Goal: Navigation & Orientation: Find specific page/section

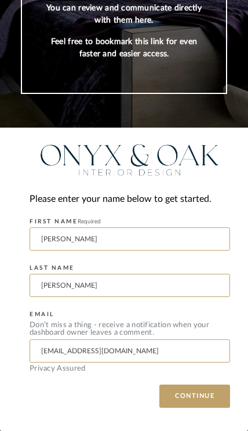
scroll to position [138, 0]
click at [196, 401] on button "CONTINUE" at bounding box center [195, 396] width 71 height 23
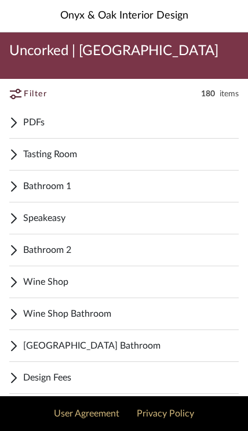
click at [98, 159] on span "Tasting Room" at bounding box center [131, 154] width 216 height 14
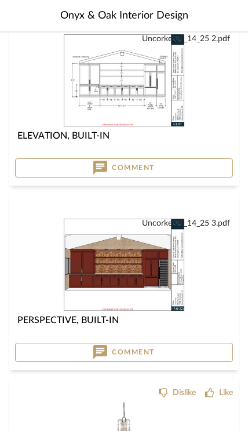
scroll to position [1404, 0]
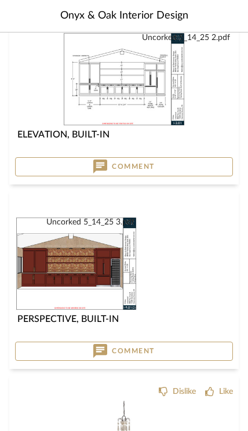
click at [0, 0] on img at bounding box center [0, 0] width 0 height 0
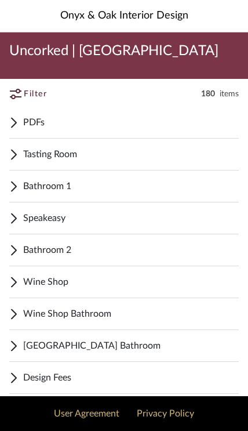
click at [81, 156] on span "Tasting Room" at bounding box center [131, 154] width 216 height 14
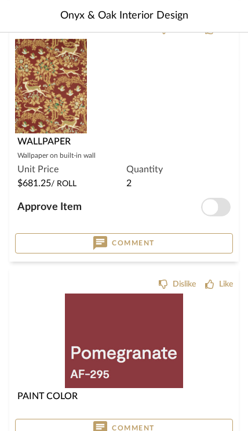
scroll to position [7504, 0]
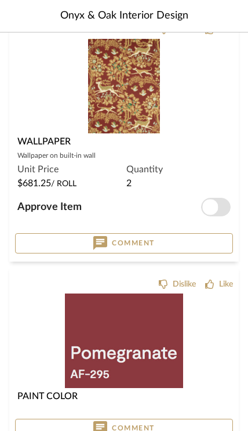
click at [0, 0] on img at bounding box center [0, 0] width 0 height 0
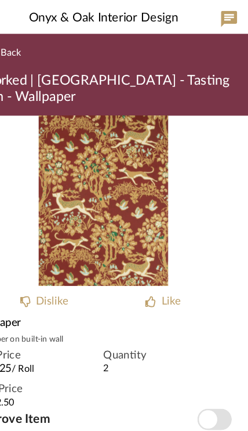
click at [93, 193] on img "0" at bounding box center [124, 172] width 111 height 146
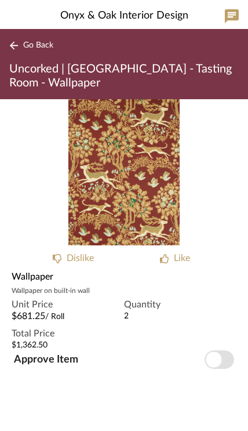
click at [39, 46] on span "Go Back" at bounding box center [38, 46] width 30 height 10
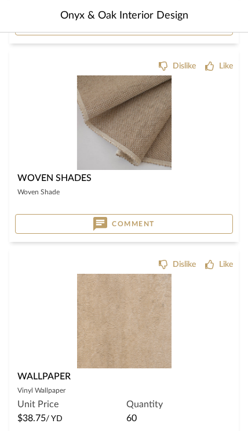
scroll to position [5440, 0]
click at [0, 0] on div at bounding box center [0, 0] width 0 height 0
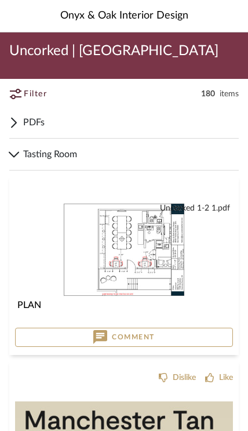
click at [23, 152] on div "Tasting Room" at bounding box center [124, 155] width 230 height 32
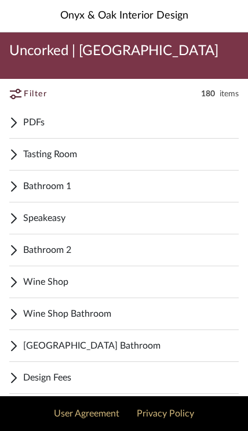
click at [68, 214] on span "Speakeasy" at bounding box center [131, 218] width 216 height 14
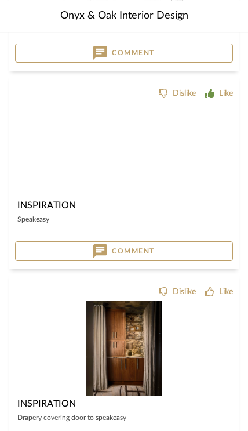
scroll to position [1597, 0]
click at [0, 0] on img at bounding box center [0, 0] width 0 height 0
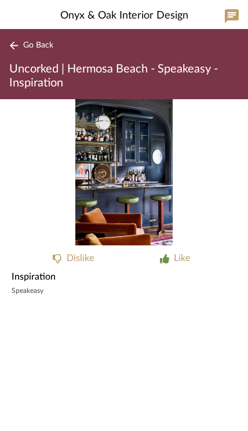
click at [21, 39] on button "Go Back" at bounding box center [33, 45] width 48 height 15
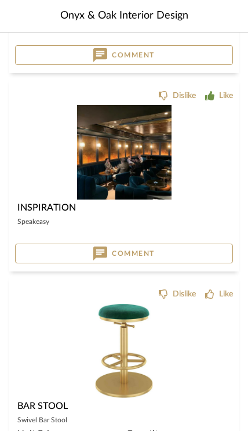
scroll to position [3383, 0]
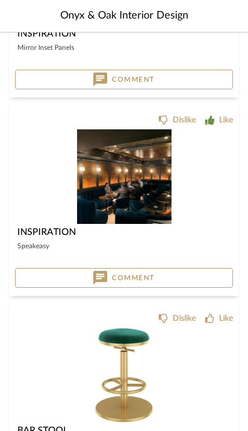
click at [0, 0] on img at bounding box center [0, 0] width 0 height 0
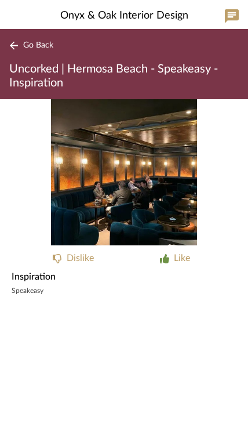
click at [46, 45] on span "Go Back" at bounding box center [38, 46] width 30 height 10
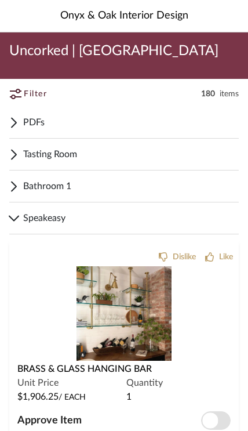
click at [46, 156] on span "Tasting Room" at bounding box center [131, 154] width 216 height 14
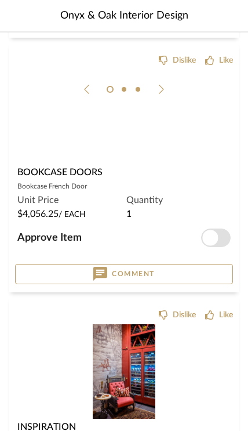
scroll to position [6835, 0]
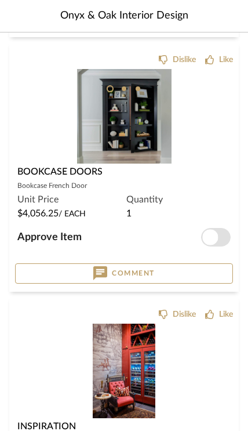
click at [0, 0] on img at bounding box center [0, 0] width 0 height 0
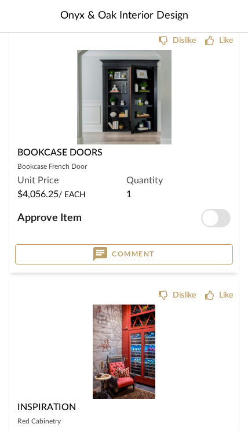
scroll to position [6855, 0]
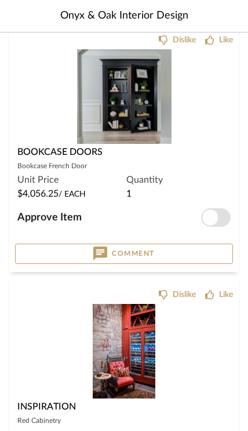
click at [0, 0] on img at bounding box center [0, 0] width 0 height 0
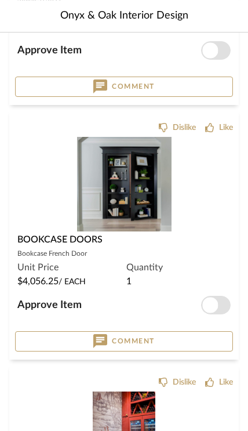
scroll to position [6769, 0]
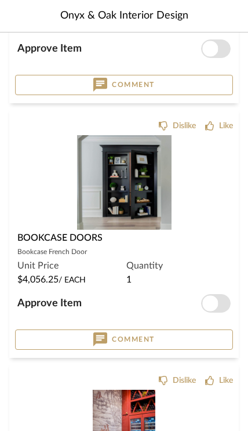
click at [133, 175] on img "0" at bounding box center [124, 182] width 95 height 95
